Goal: Task Accomplishment & Management: Manage account settings

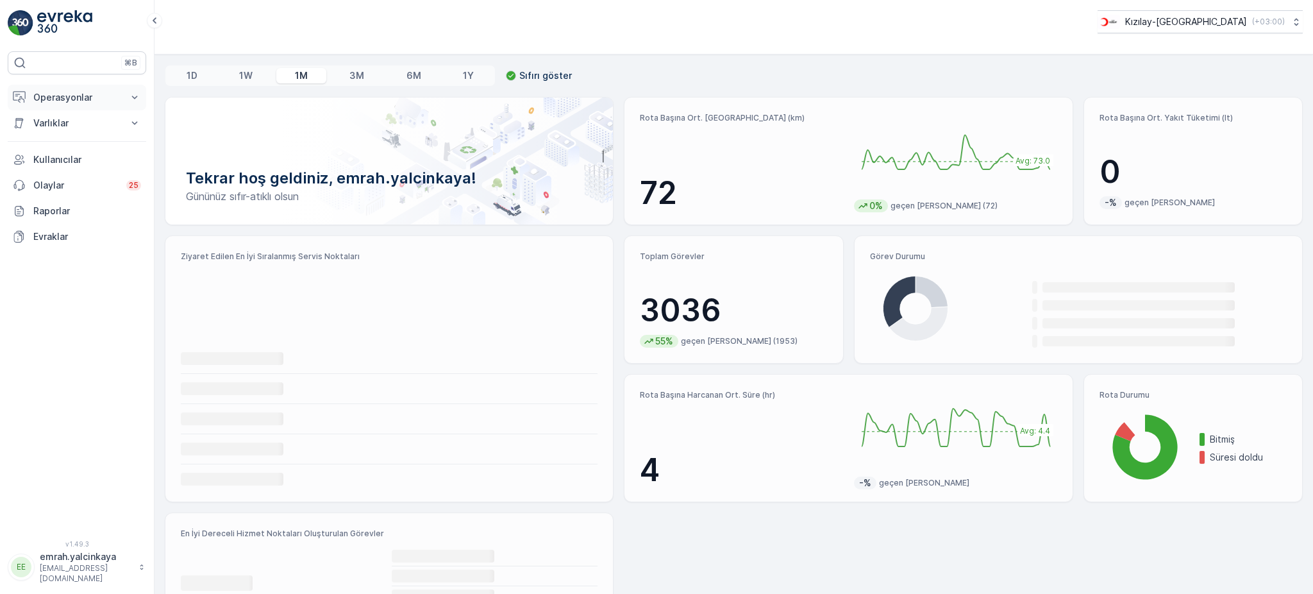
click at [55, 99] on p "Operasyonlar" at bounding box center [76, 97] width 87 height 13
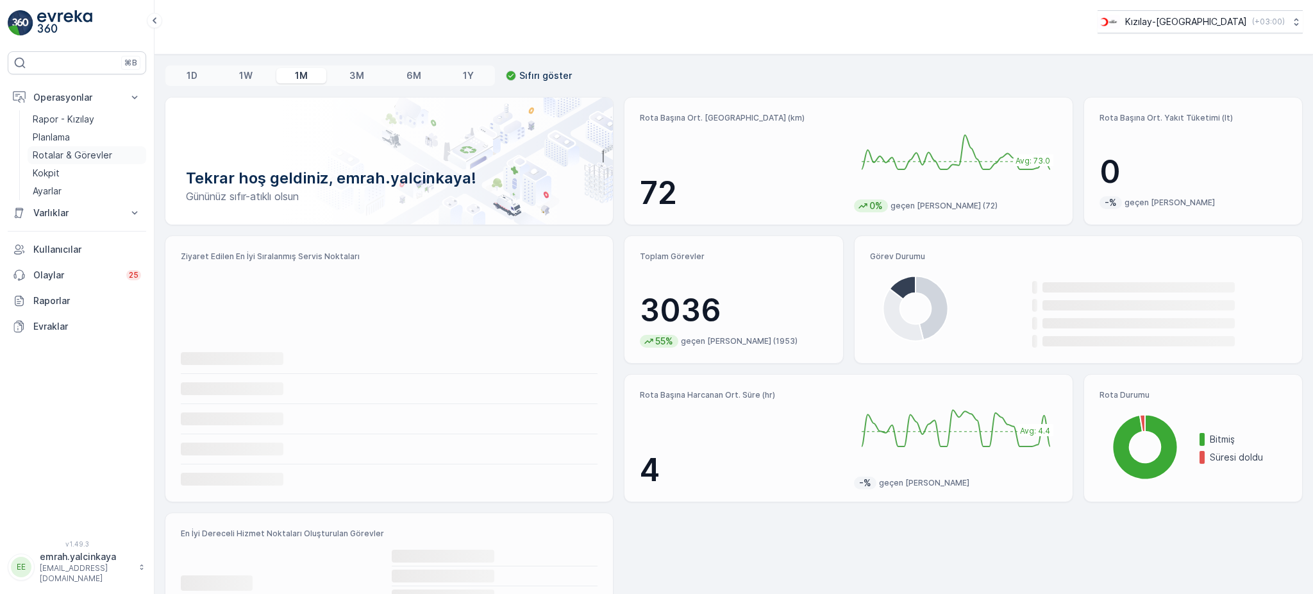
click at [33, 155] on p "Rotalar & Görevler" at bounding box center [73, 155] width 80 height 13
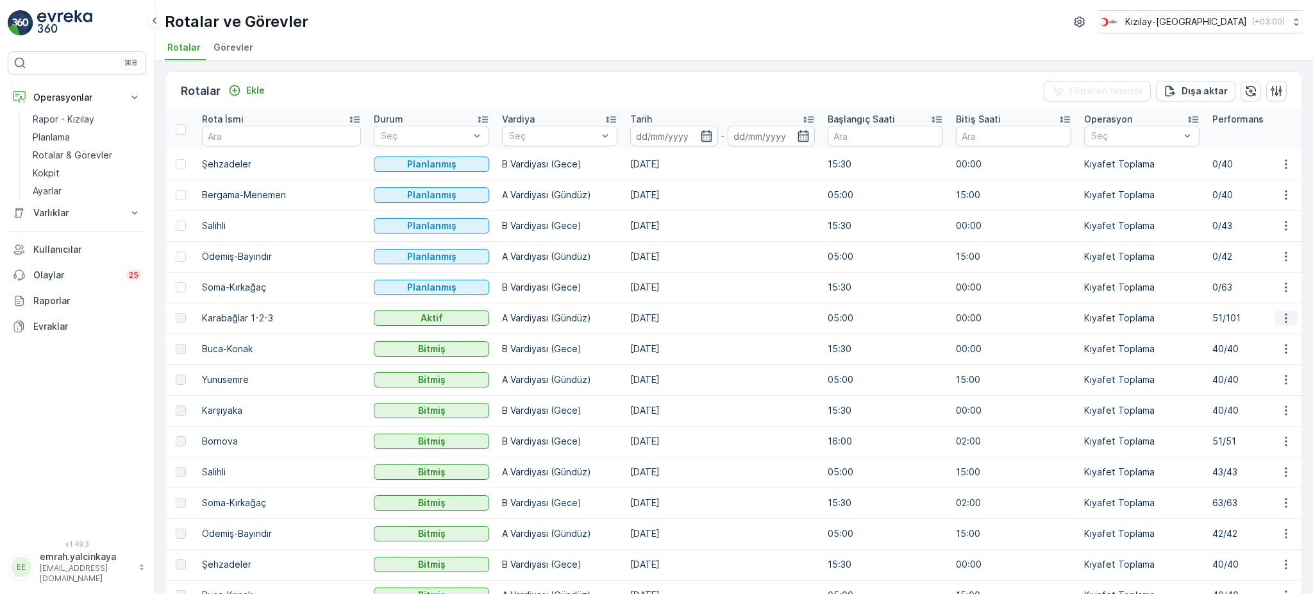
click at [1287, 319] on icon "button" at bounding box center [1286, 318] width 13 height 13
click at [1286, 335] on span "Daha fazla ayrıntı görün" at bounding box center [1257, 336] width 102 height 13
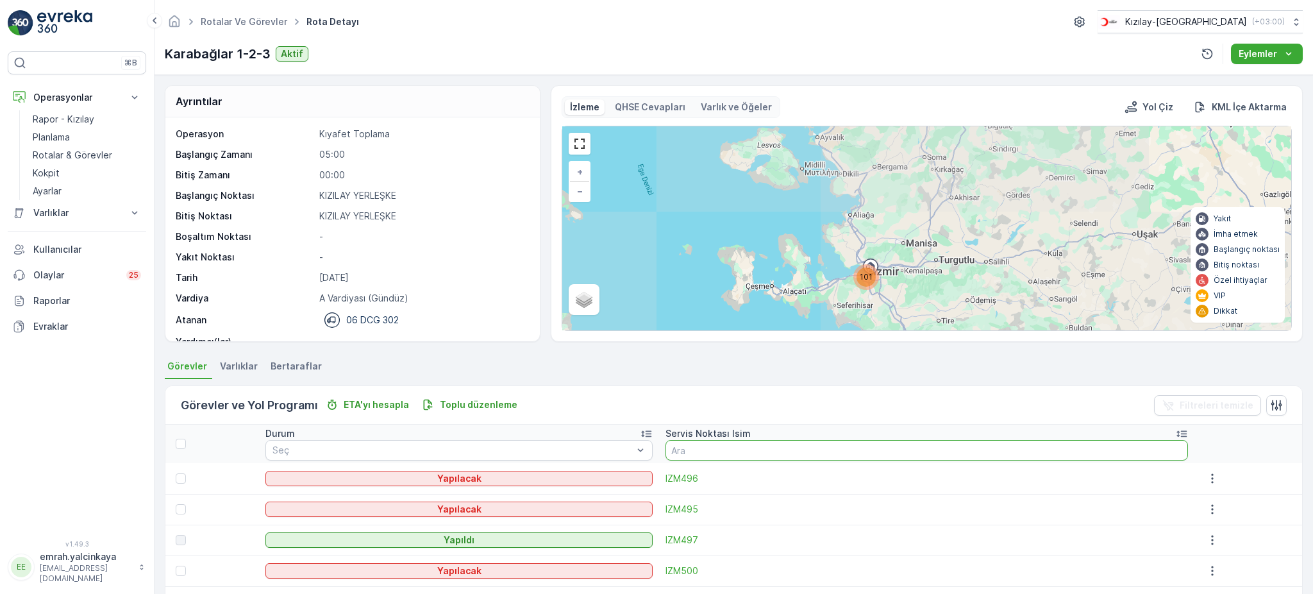
click at [749, 455] on input "text" at bounding box center [927, 450] width 523 height 21
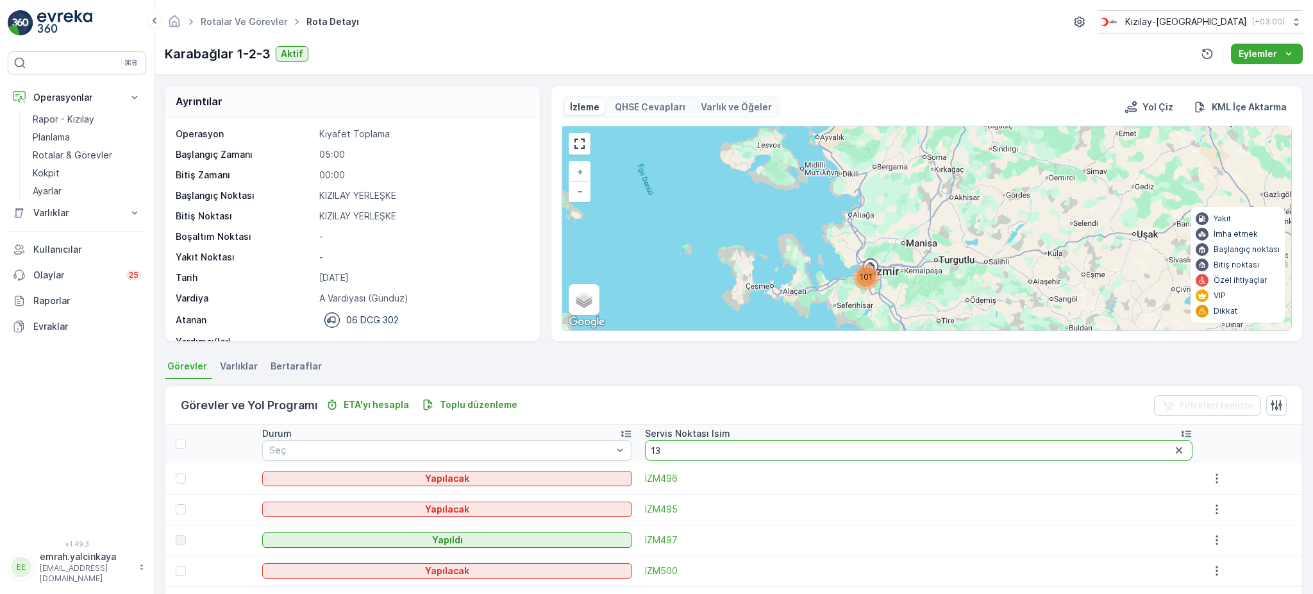
type input "135"
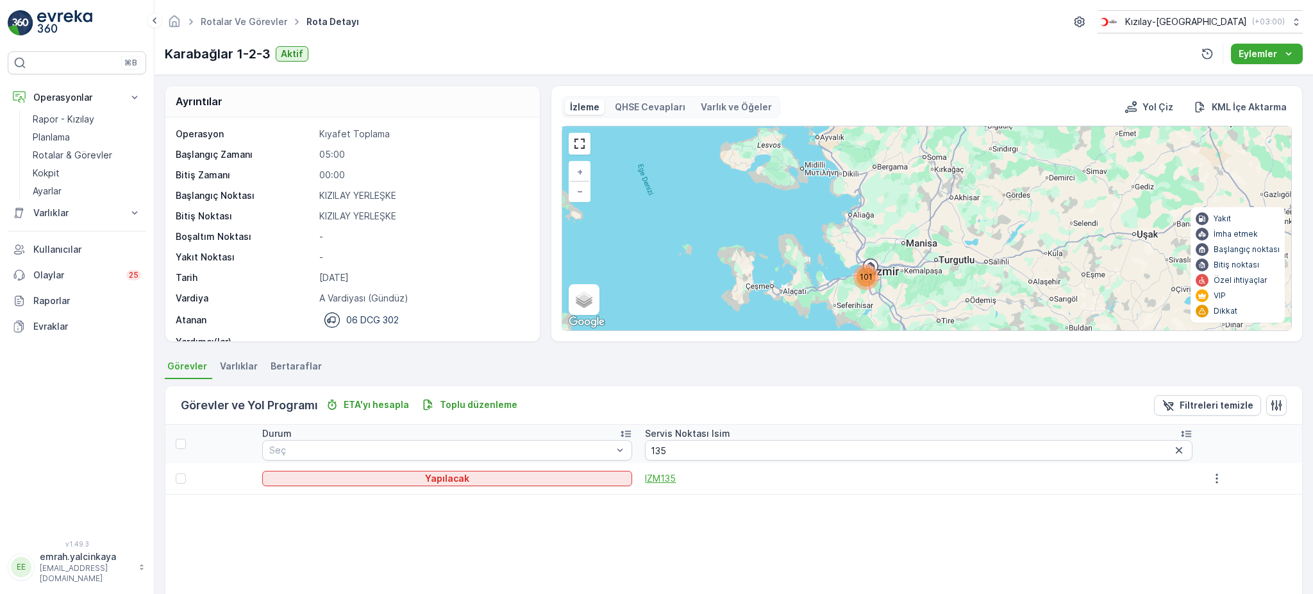
click at [685, 478] on span "IZM135" at bounding box center [918, 478] width 547 height 13
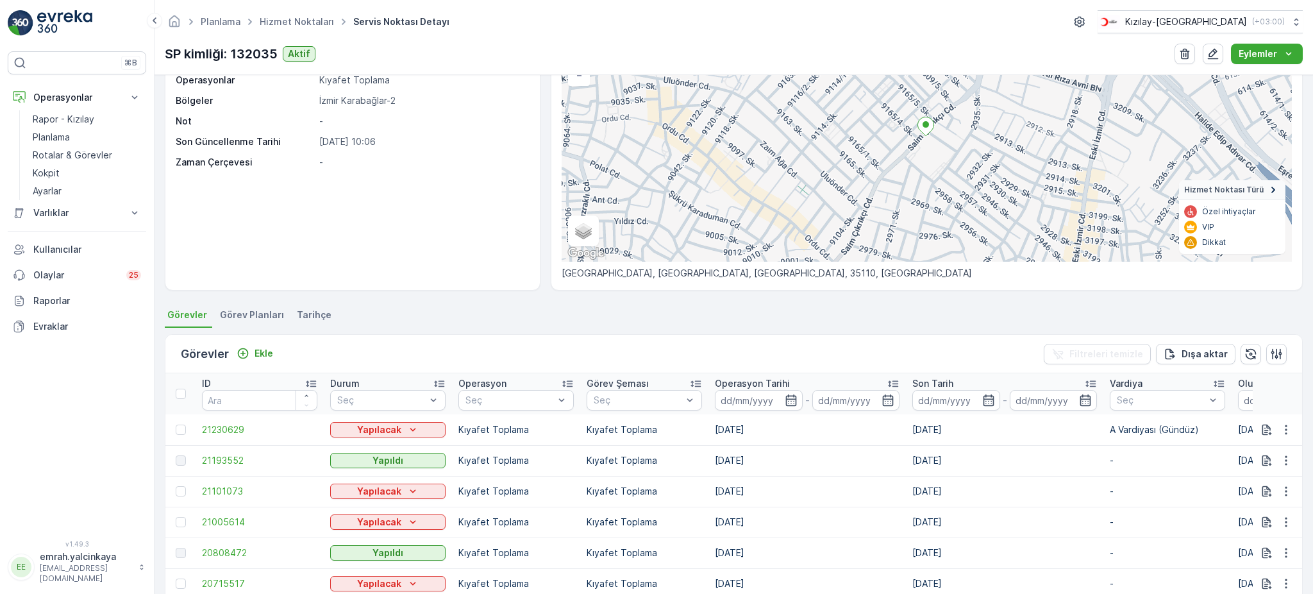
scroll to position [171, 0]
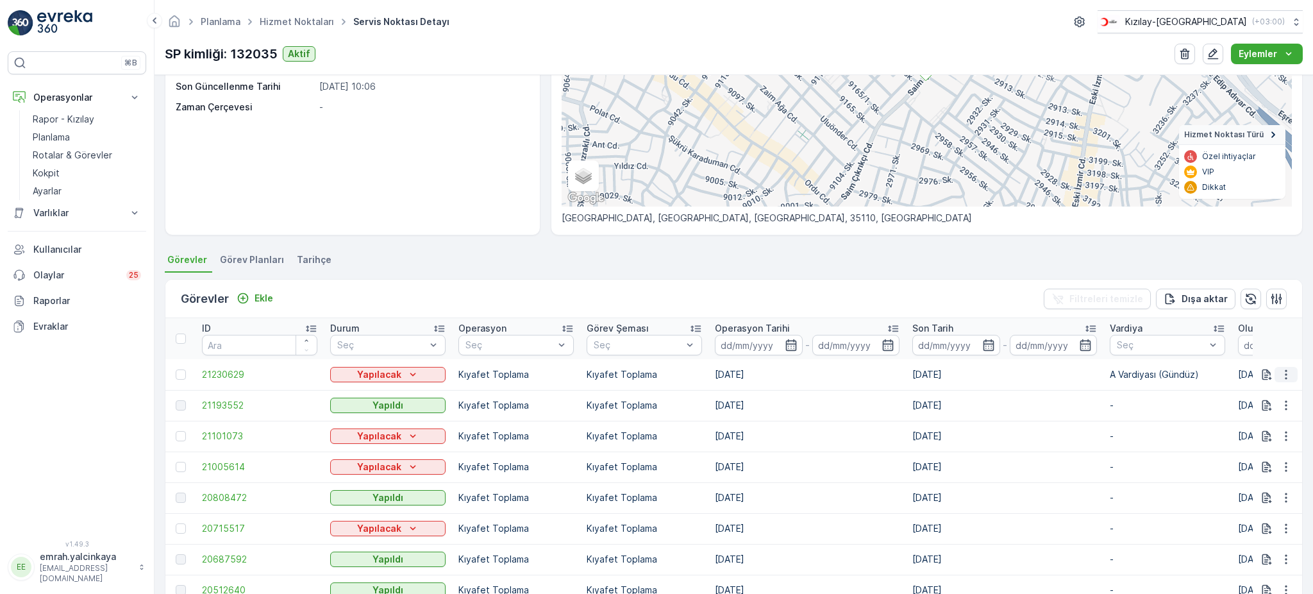
click at [1286, 368] on icon "button" at bounding box center [1286, 374] width 13 height 13
click at [1297, 389] on span "Daha fazla ayrıntı görün" at bounding box center [1257, 391] width 102 height 13
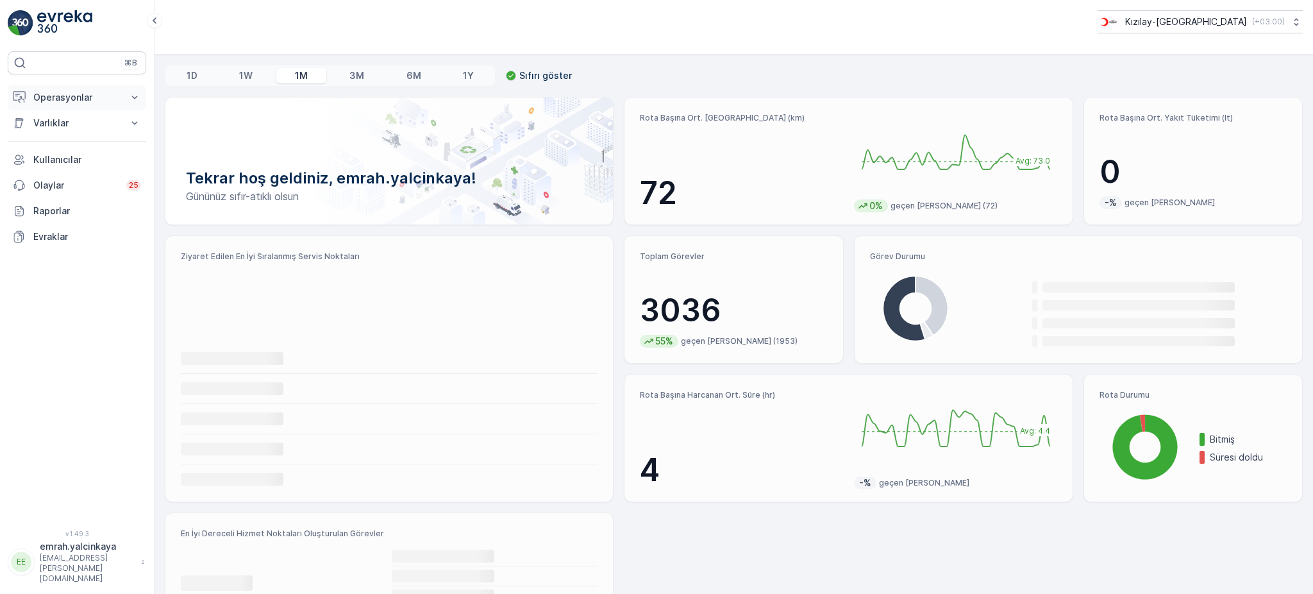
click at [66, 101] on p "Operasyonlar" at bounding box center [76, 97] width 87 height 13
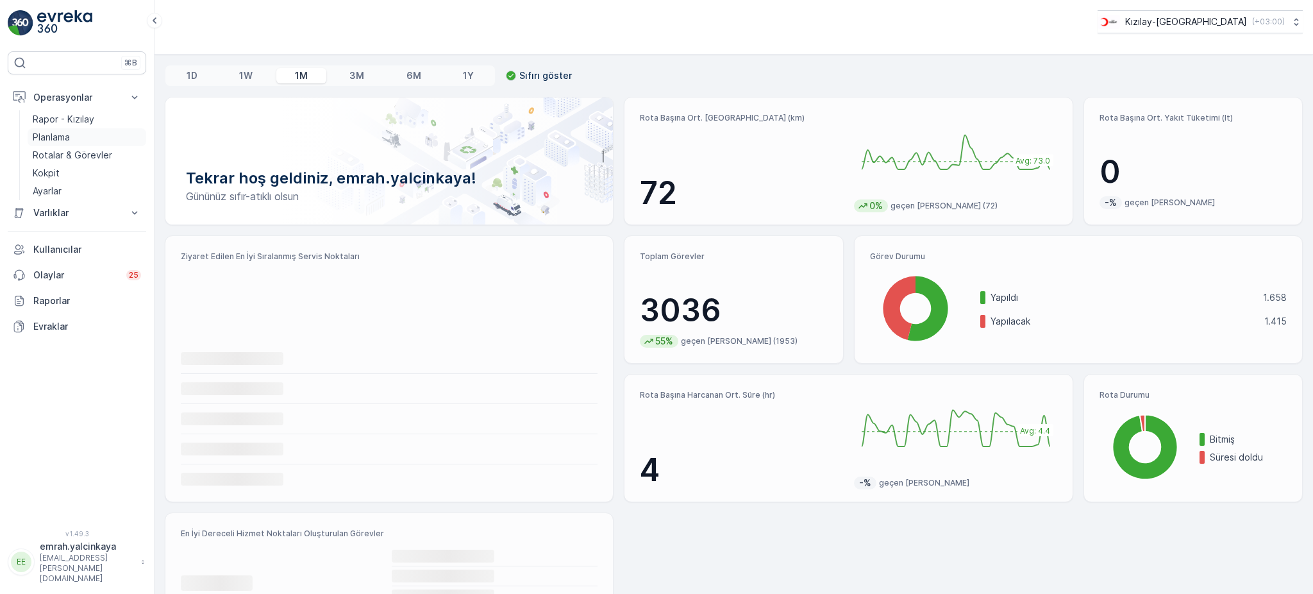
click at [62, 135] on p "Planlama" at bounding box center [51, 137] width 37 height 13
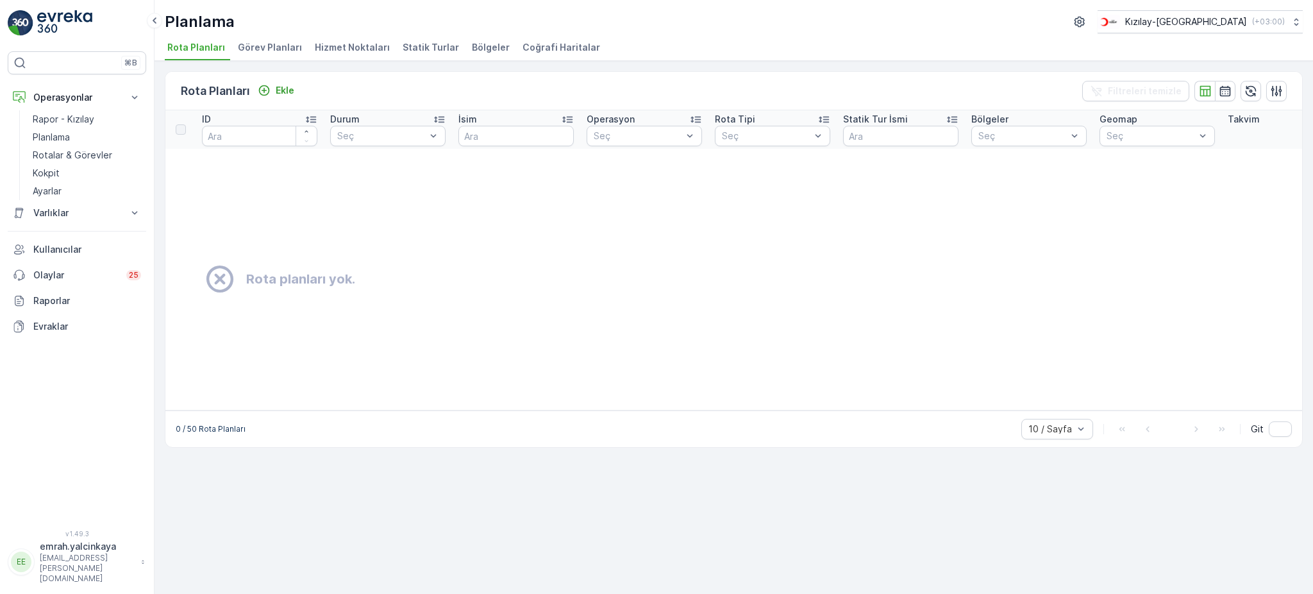
click at [353, 38] on li "Hizmet Noktaları" at bounding box center [353, 49] width 83 height 22
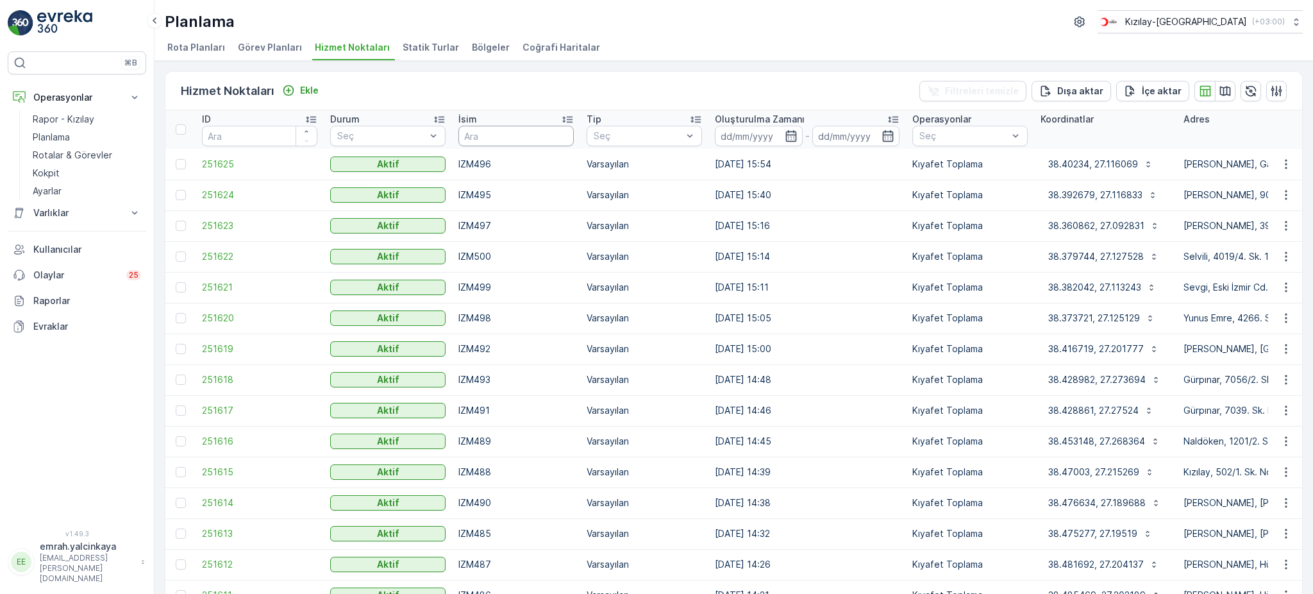
click at [528, 137] on input "text" at bounding box center [515, 136] width 115 height 21
type input "135"
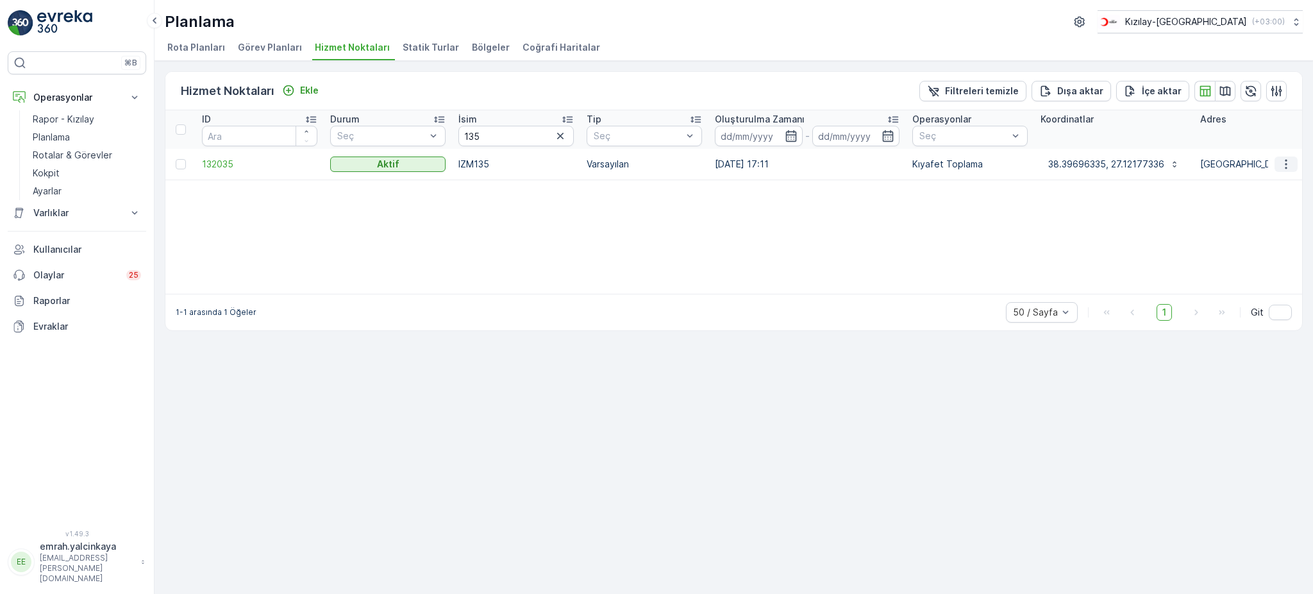
click at [1286, 165] on icon "button" at bounding box center [1286, 164] width 13 height 13
click at [1290, 198] on span "Servis Noktasını Düzenle" at bounding box center [1253, 200] width 106 height 13
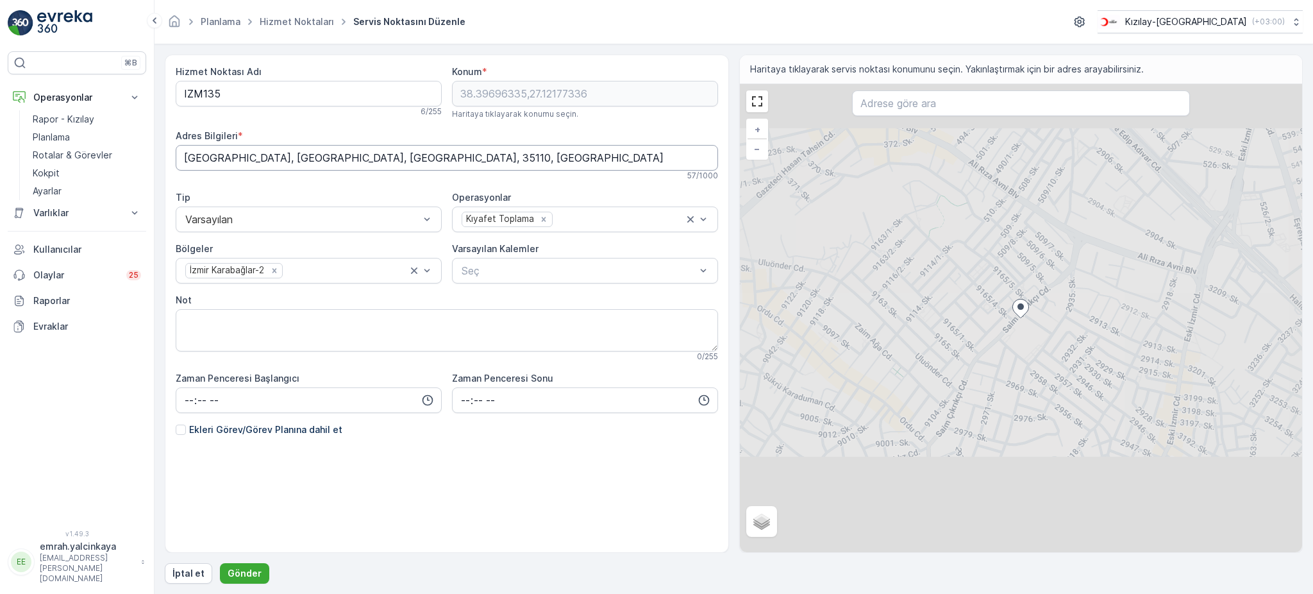
click at [320, 158] on Bilgileri "[GEOGRAPHIC_DATA], [GEOGRAPHIC_DATA], [GEOGRAPHIC_DATA], 35110, [GEOGRAPHIC_DAT…" at bounding box center [447, 158] width 542 height 26
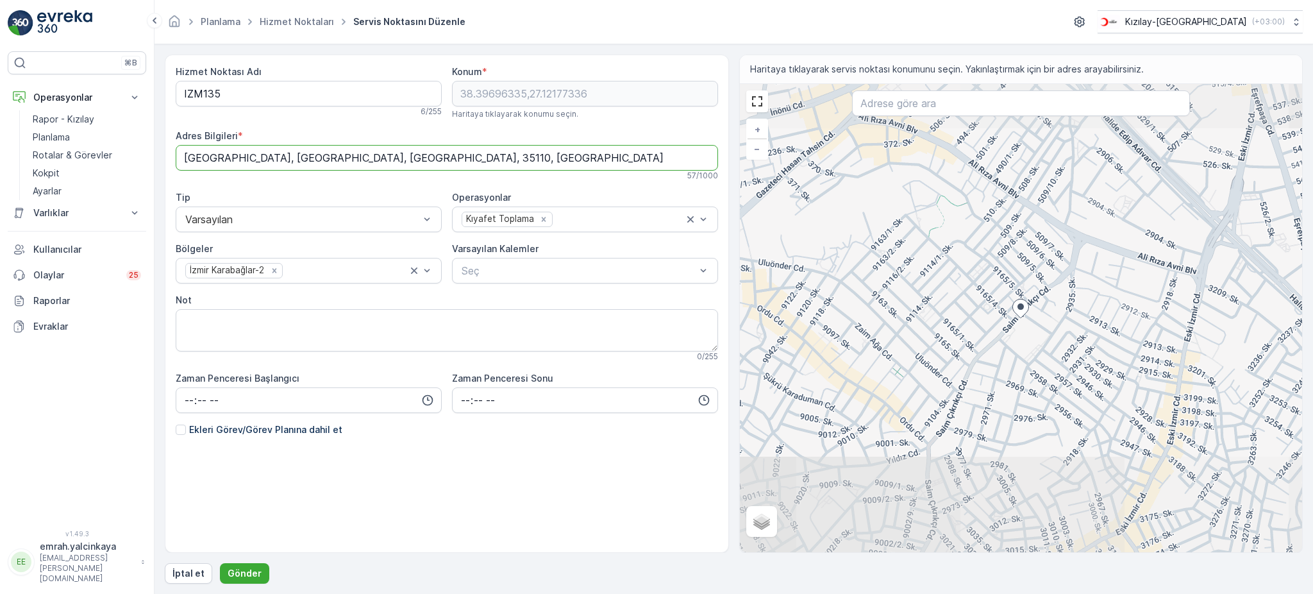
click at [320, 158] on Bilgileri "[GEOGRAPHIC_DATA], [GEOGRAPHIC_DATA], [GEOGRAPHIC_DATA], 35110, [GEOGRAPHIC_DAT…" at bounding box center [447, 158] width 542 height 26
